Goal: Communication & Community: Share content

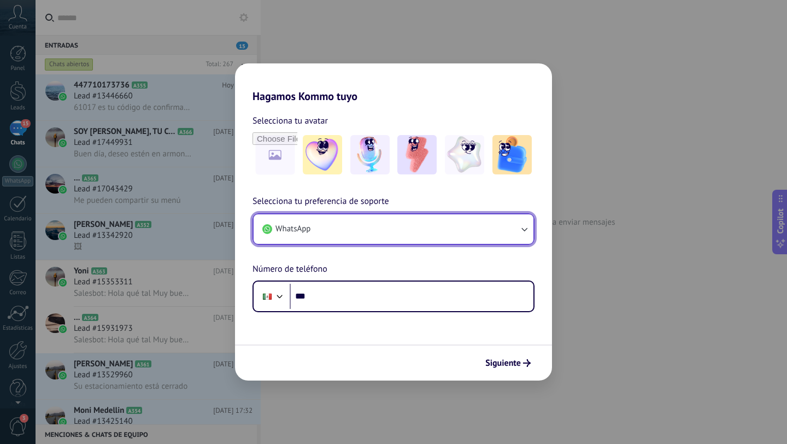
click at [406, 224] on button "WhatsApp" at bounding box center [394, 229] width 280 height 30
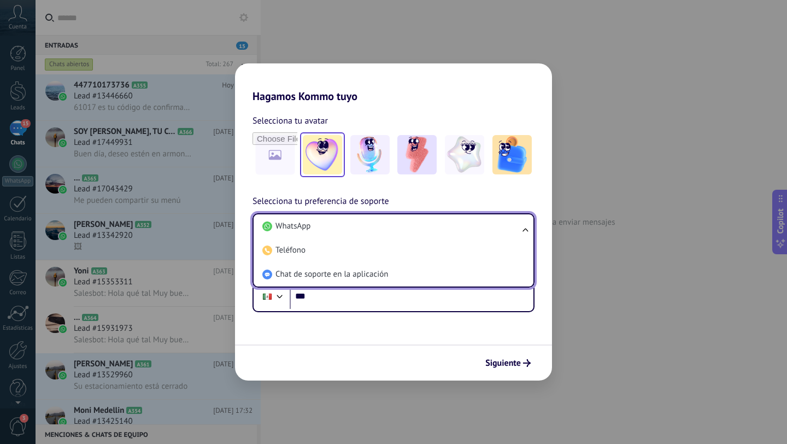
click at [319, 157] on img at bounding box center [322, 154] width 39 height 39
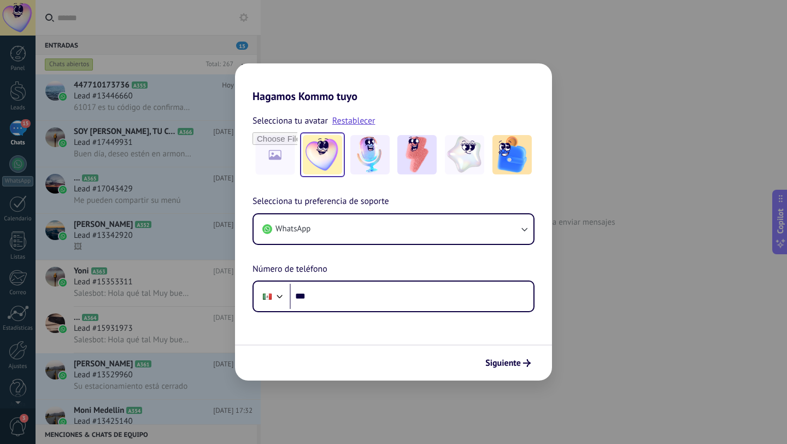
click at [359, 190] on div "Selecciona tu avatar Restablecer Selecciona tu preferencia de soporte WhatsApp …" at bounding box center [393, 207] width 317 height 209
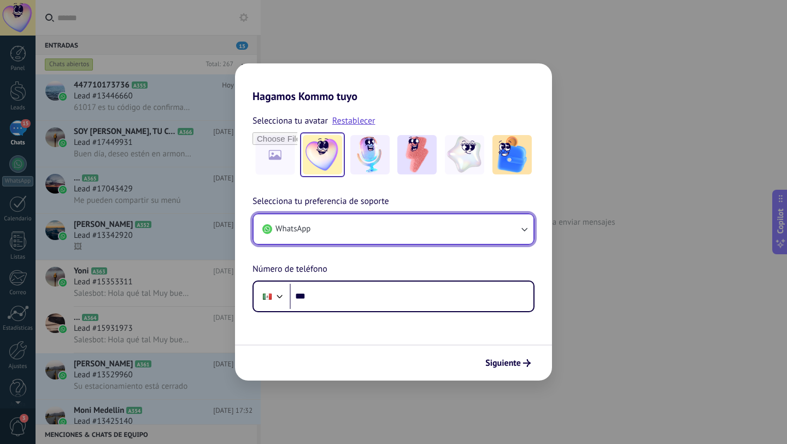
click at [334, 227] on button "WhatsApp" at bounding box center [394, 229] width 280 height 30
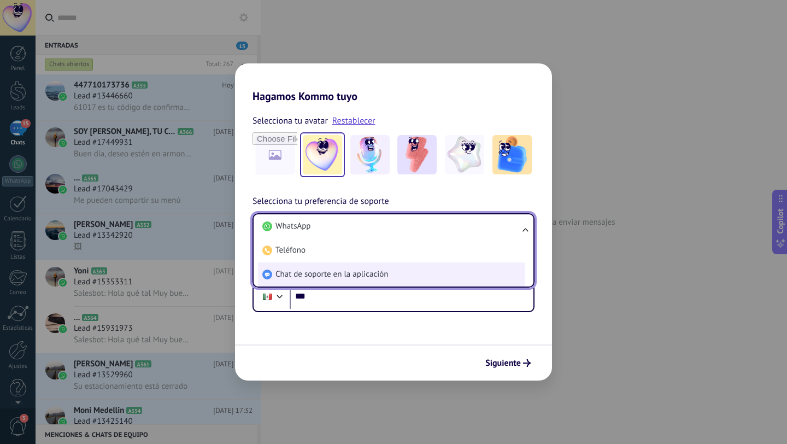
click at [319, 279] on span "Chat de soporte en la aplicación" at bounding box center [332, 274] width 113 height 11
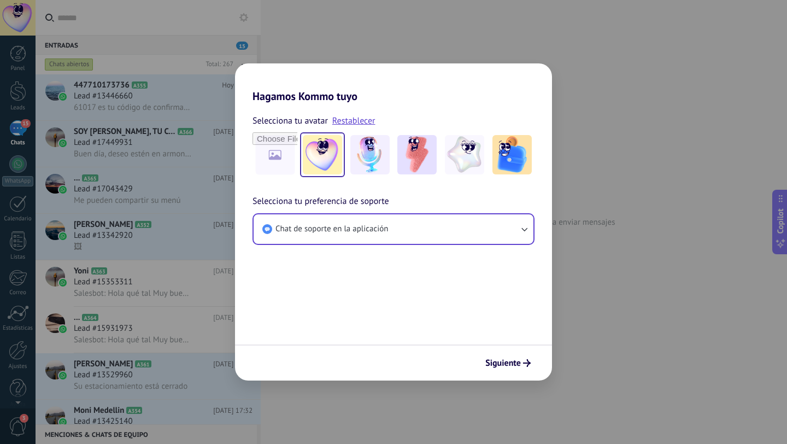
click at [369, 277] on form "Selecciona tu avatar Restablecer Selecciona tu preferencia de soporte Chat de s…" at bounding box center [393, 242] width 317 height 278
click at [528, 371] on button "Siguiente" at bounding box center [508, 363] width 55 height 19
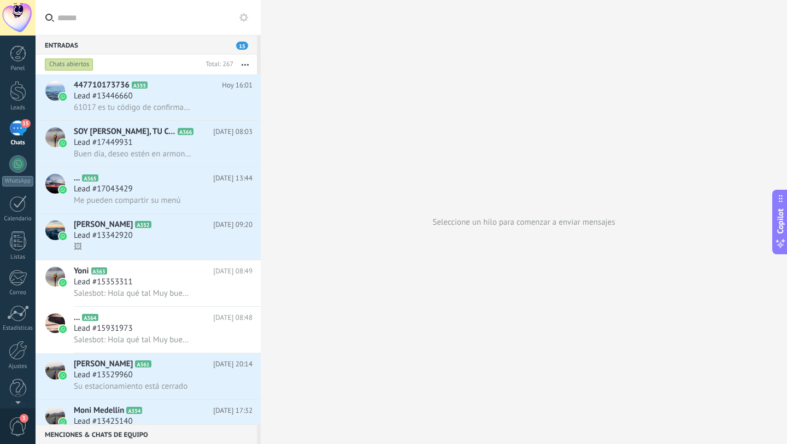
click at [20, 119] on div "Panel Leads 15 Chats WhatsApp Clientes" at bounding box center [18, 232] width 36 height 374
click at [16, 92] on div at bounding box center [18, 91] width 16 height 20
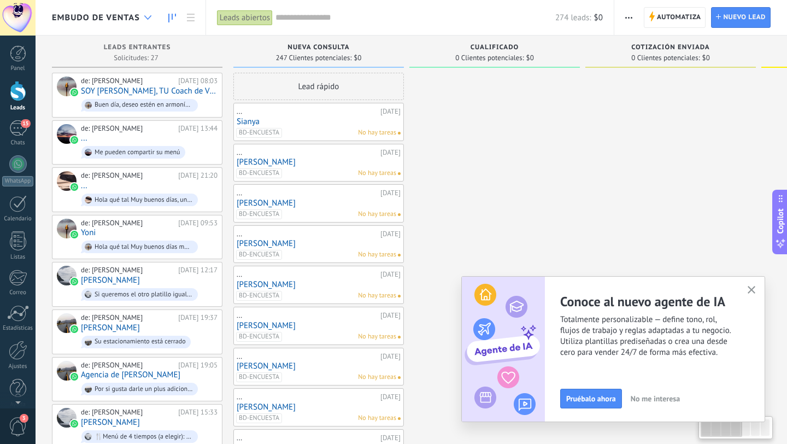
click at [148, 10] on div at bounding box center [148, 17] width 18 height 21
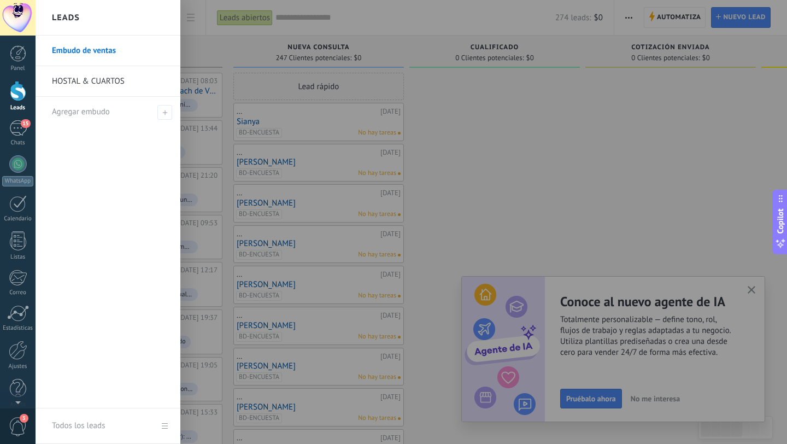
click at [193, 38] on div at bounding box center [429, 222] width 787 height 444
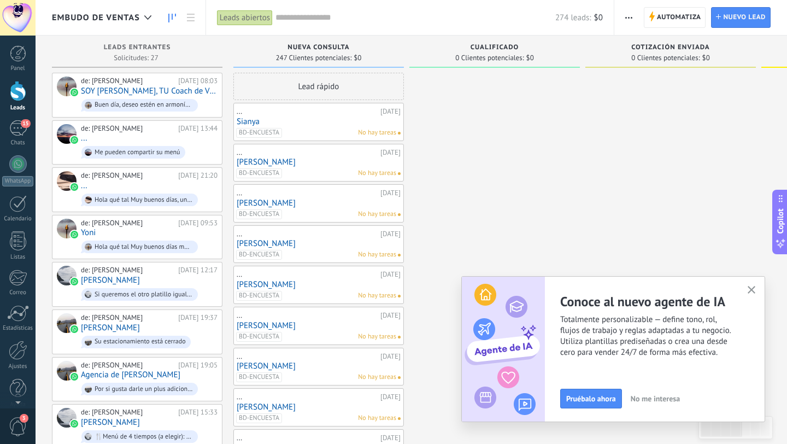
click at [758, 294] on button "button" at bounding box center [752, 290] width 14 height 15
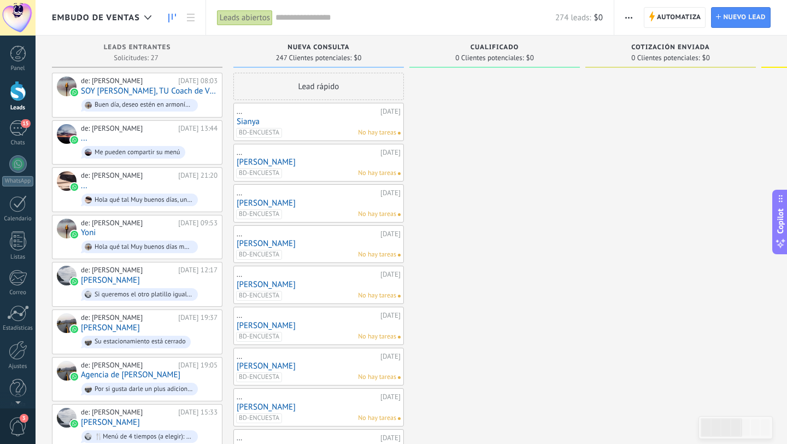
click at [136, 13] on span "Embudo de ventas" at bounding box center [96, 18] width 88 height 10
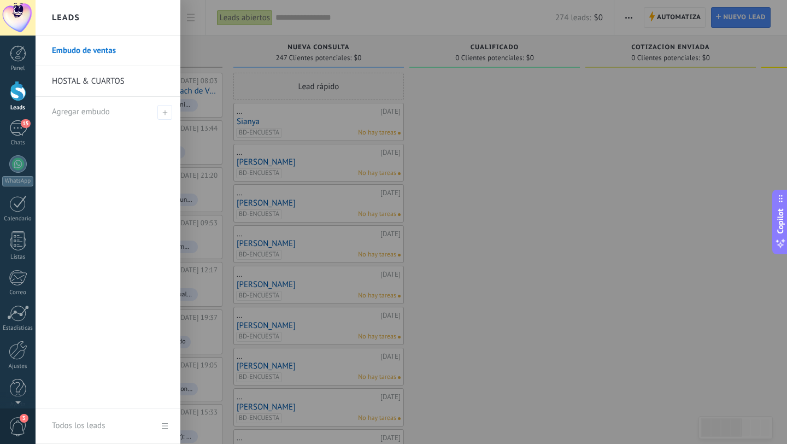
click at [99, 50] on link "Embudo de ventas" at bounding box center [111, 51] width 118 height 31
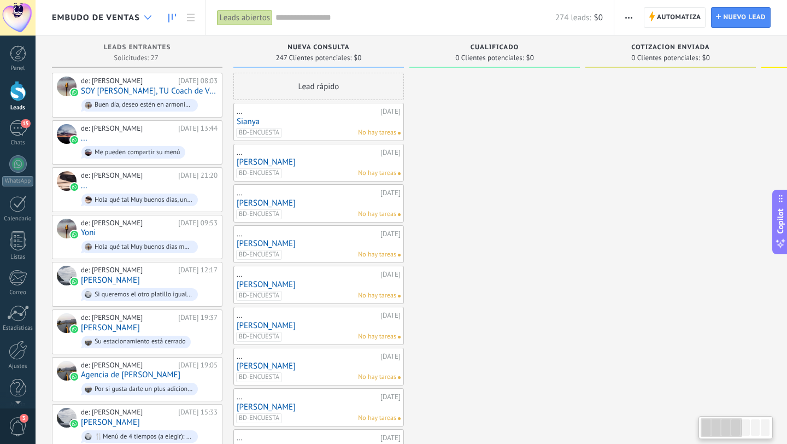
click at [145, 20] on div at bounding box center [148, 17] width 18 height 21
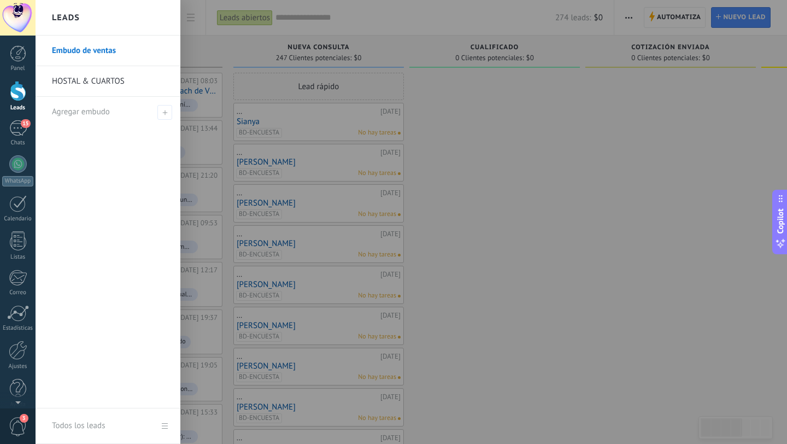
click at [168, 47] on link "Embudo de ventas" at bounding box center [111, 51] width 118 height 31
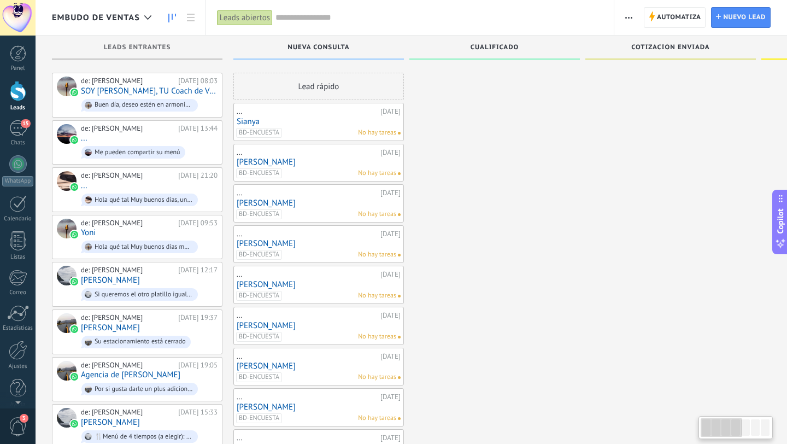
click at [631, 17] on icon "button" at bounding box center [628, 18] width 7 height 2
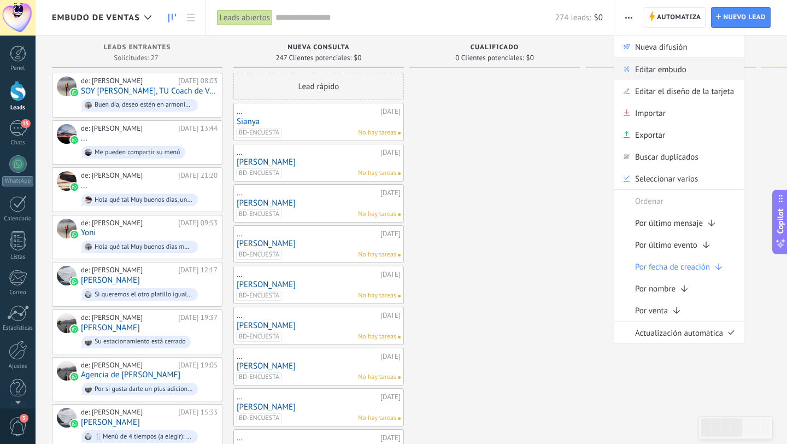
click at [671, 72] on span "Editar embudo" at bounding box center [660, 69] width 51 height 22
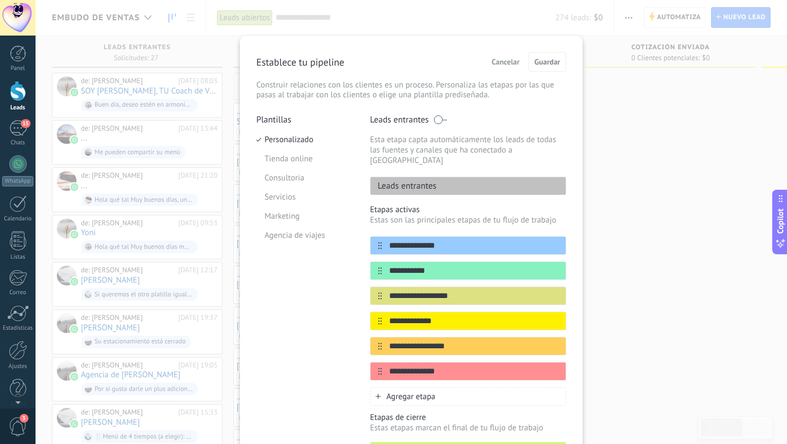
click at [494, 53] on div "Cancelar Guardar" at bounding box center [526, 62] width 79 height 20
click at [515, 58] on span "Cancelar" at bounding box center [506, 62] width 28 height 8
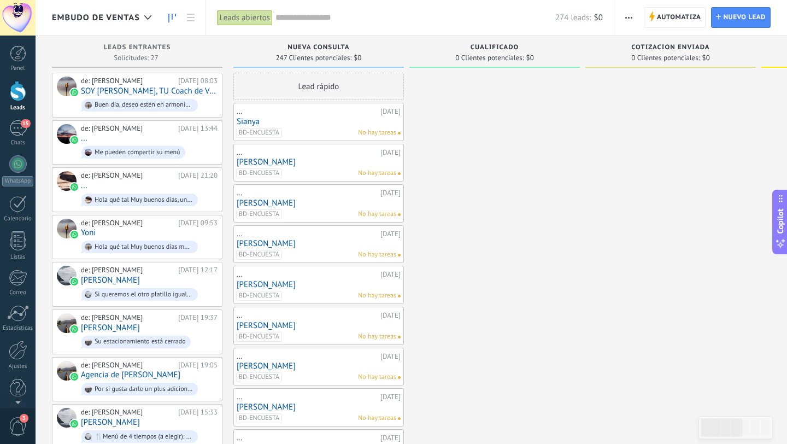
click at [626, 17] on use "button" at bounding box center [628, 18] width 7 height 2
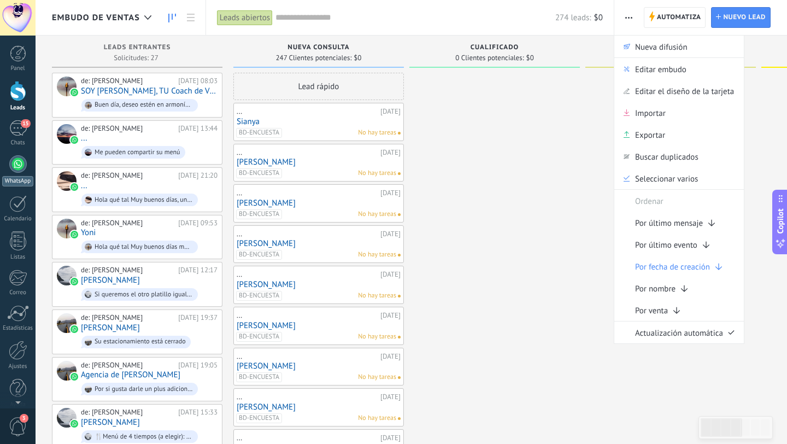
click at [26, 162] on div at bounding box center [17, 163] width 17 height 17
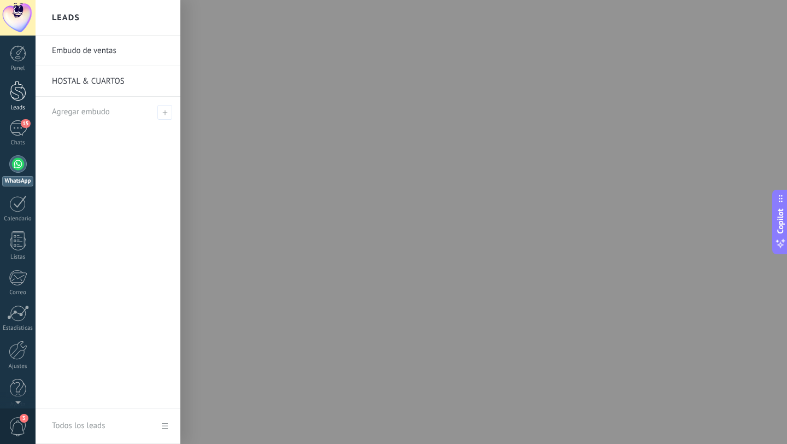
click at [21, 100] on div at bounding box center [18, 91] width 16 height 20
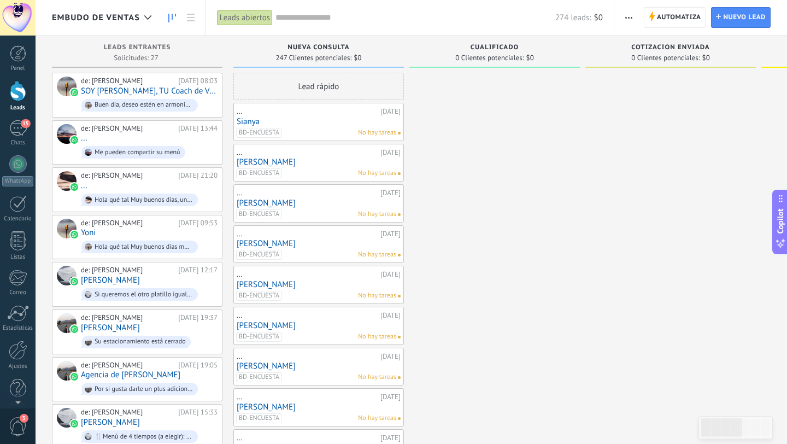
click at [626, 21] on span "button" at bounding box center [628, 17] width 7 height 21
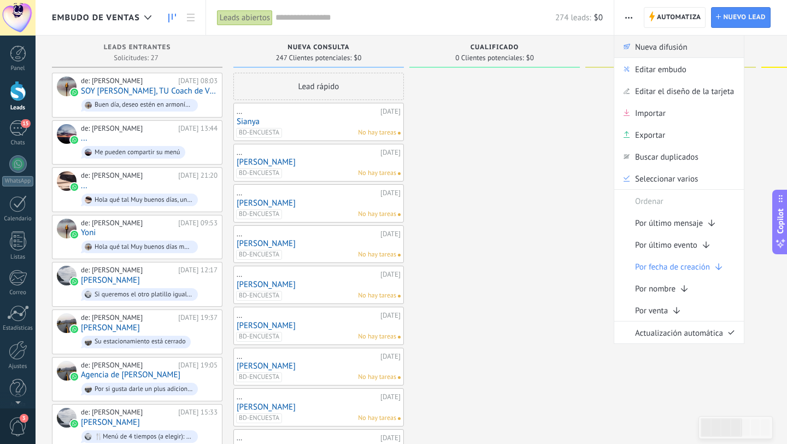
click at [666, 54] on span "Nueva difusión" at bounding box center [661, 47] width 52 height 22
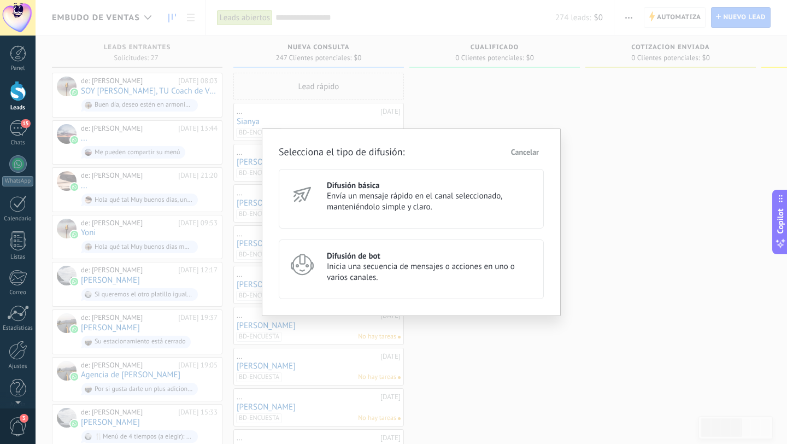
click at [376, 191] on span "Envía un mensaje rápido en el canal seleccionado, manteniéndolo simple y claro." at bounding box center [430, 202] width 207 height 22
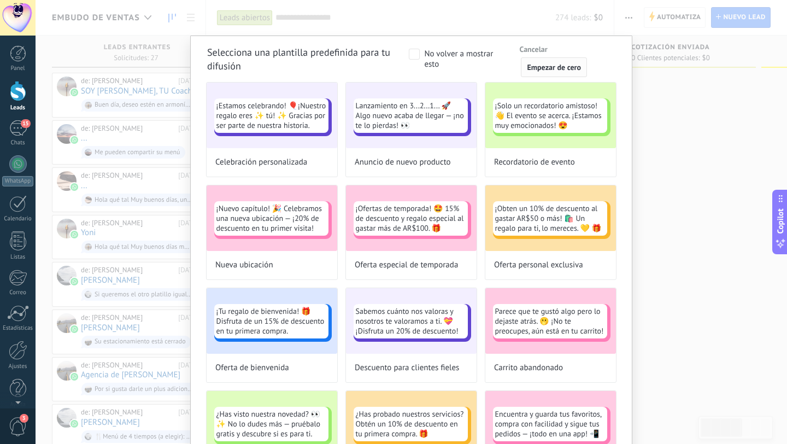
click at [559, 67] on span "Empezar de cero" at bounding box center [554, 67] width 54 height 8
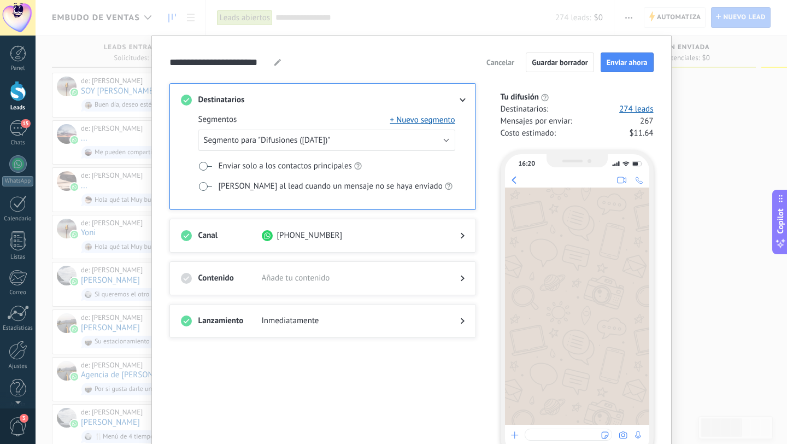
click at [462, 231] on div "Canal [PHONE_NUMBER]" at bounding box center [322, 236] width 307 height 34
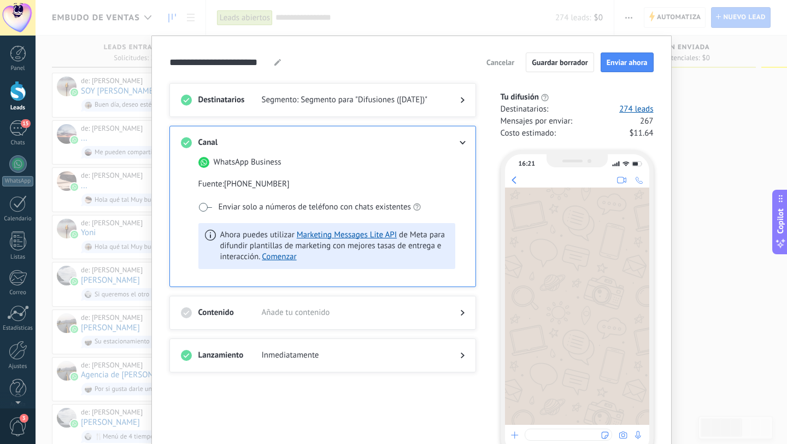
click at [459, 144] on div at bounding box center [454, 142] width 22 height 11
click at [460, 133] on div "Canal WhatsApp Business Fuente : [PHONE_NUMBER] Enviar solo a números de teléfo…" at bounding box center [322, 206] width 307 height 161
click at [461, 145] on div at bounding box center [454, 142] width 22 height 11
click at [461, 144] on icon at bounding box center [462, 143] width 7 height 4
click at [446, 310] on div at bounding box center [454, 312] width 22 height 11
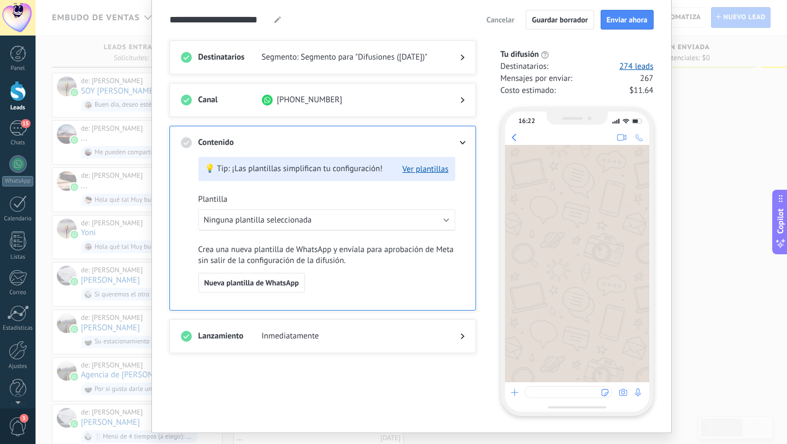
scroll to position [44, 0]
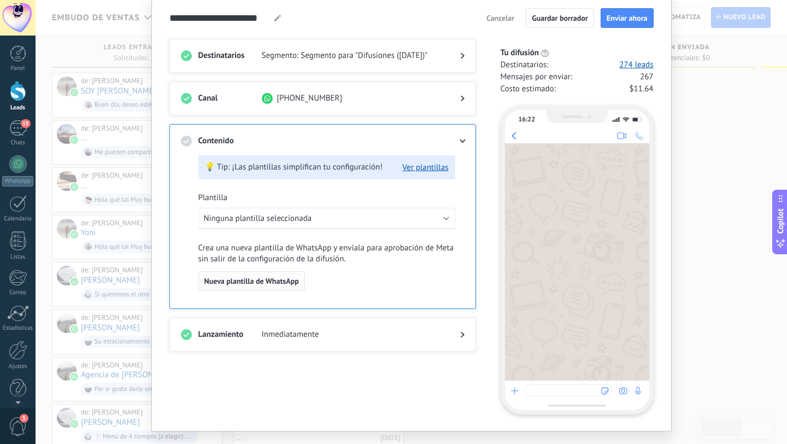
click at [257, 280] on span "Nueva plantilla de WhatsApp" at bounding box center [251, 281] width 95 height 8
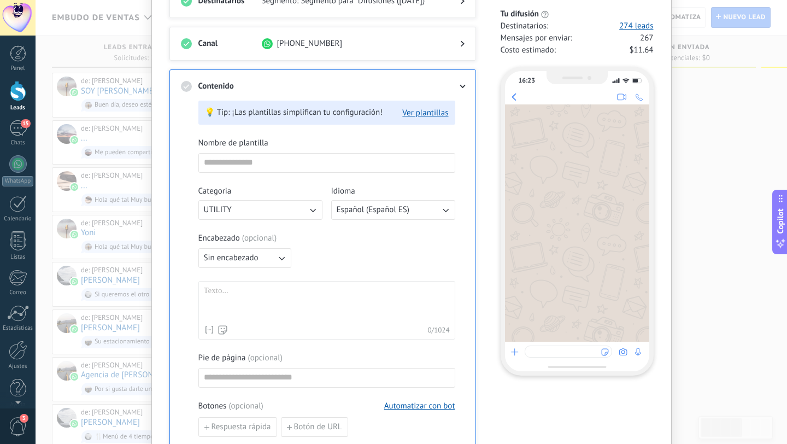
scroll to position [101, 0]
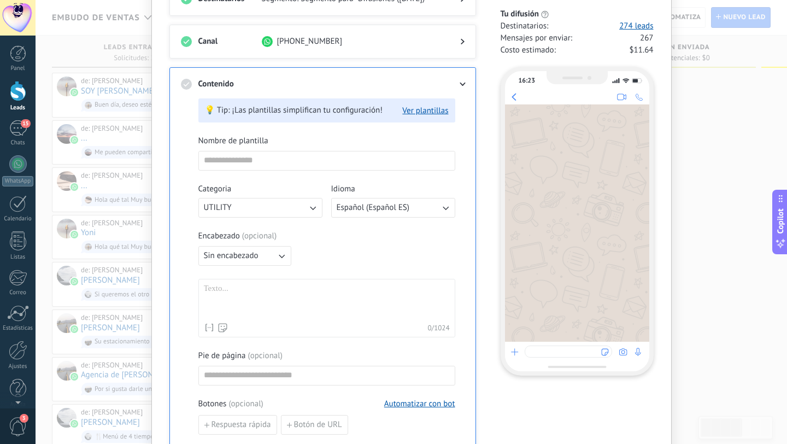
click at [309, 204] on icon "button" at bounding box center [312, 207] width 11 height 11
click at [269, 221] on li "MARKETING" at bounding box center [257, 226] width 130 height 19
click at [367, 235] on div "Encabezado ( opcional )" at bounding box center [326, 236] width 257 height 11
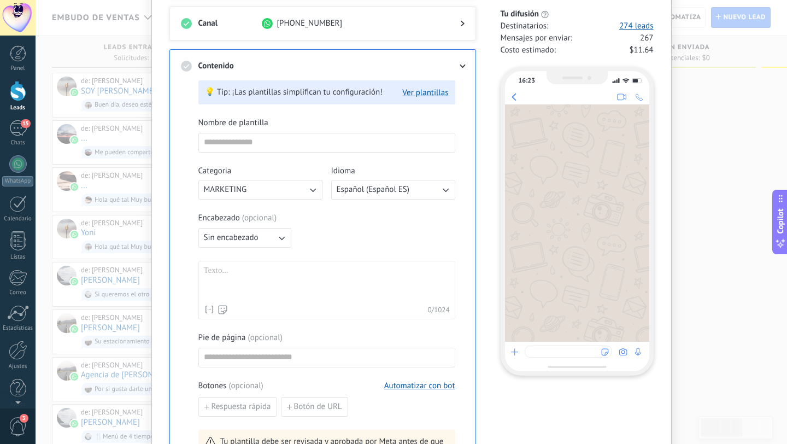
scroll to position [143, 0]
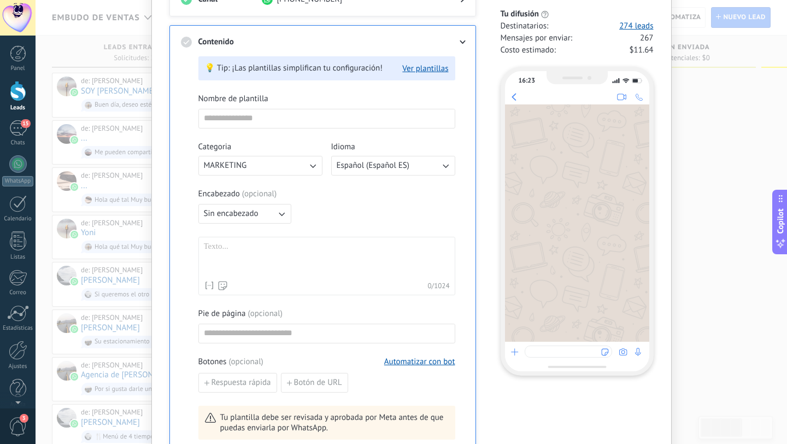
click at [235, 247] on div at bounding box center [327, 259] width 246 height 34
click at [227, 216] on span "Sin encabezado" at bounding box center [231, 213] width 55 height 11
click at [228, 231] on li "Texto" at bounding box center [241, 232] width 99 height 19
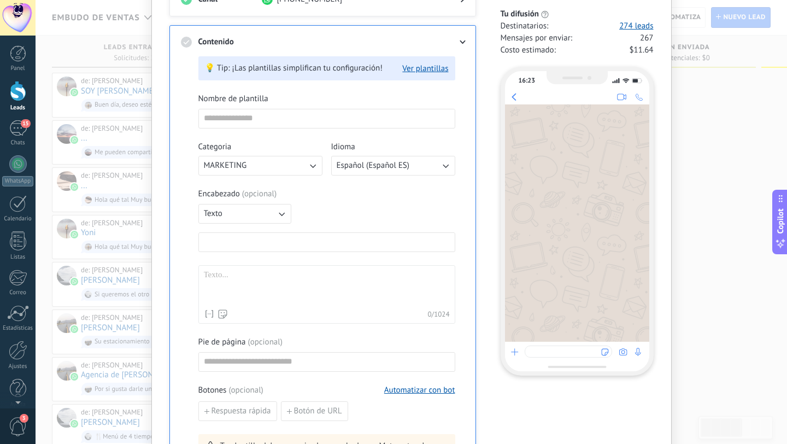
click at [231, 236] on input at bounding box center [327, 241] width 256 height 17
type input "*"
type input "**********"
click at [219, 272] on div at bounding box center [327, 287] width 246 height 34
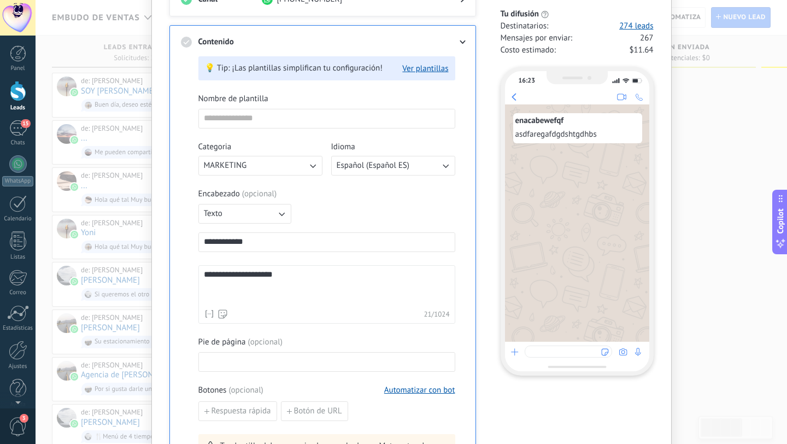
click at [231, 355] on input at bounding box center [327, 361] width 256 height 17
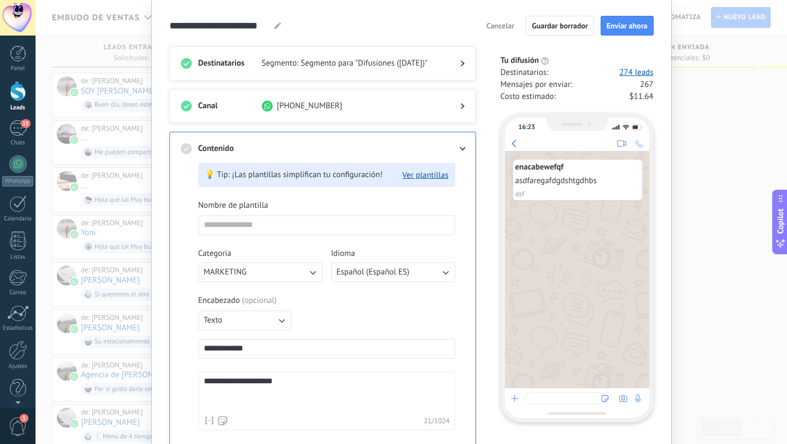
scroll to position [33, 0]
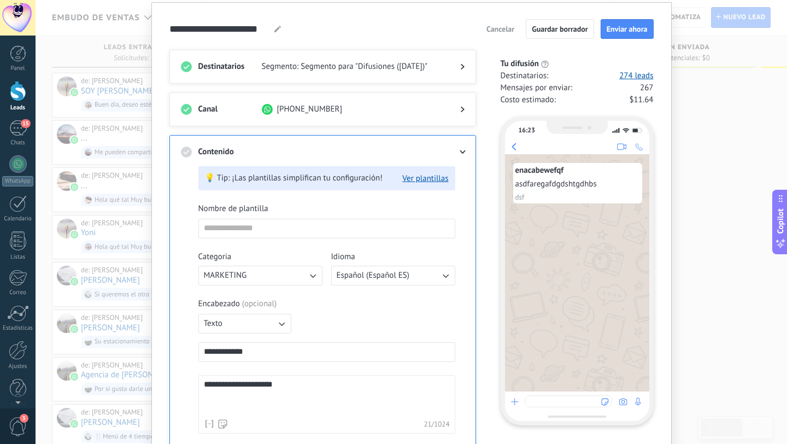
type input "***"
